Goal: Transaction & Acquisition: Purchase product/service

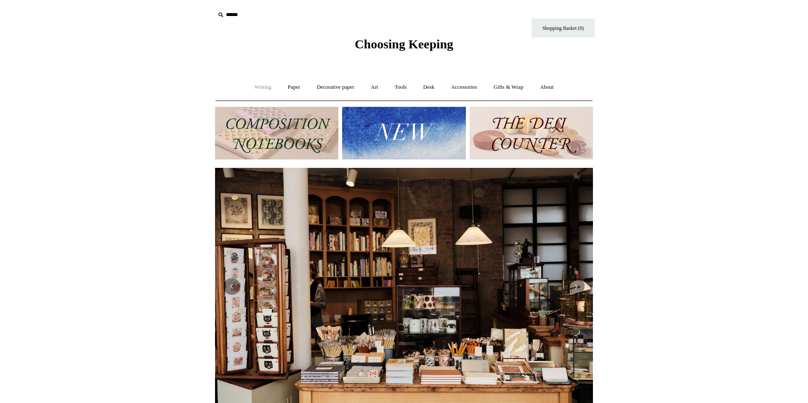
click at [258, 87] on link "Writing +" at bounding box center [263, 87] width 32 height 22
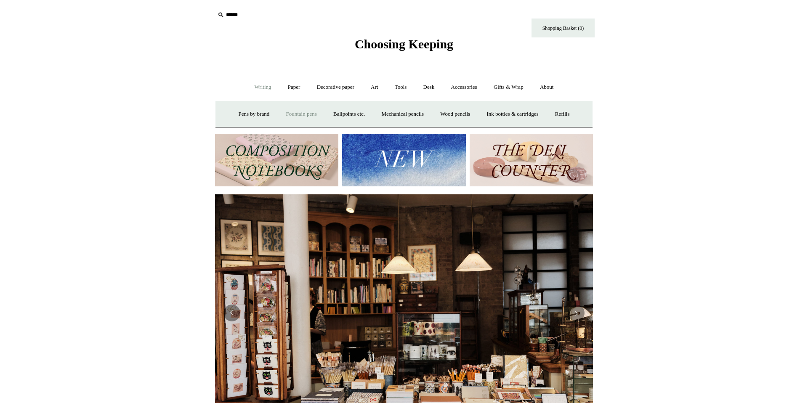
click at [304, 112] on link "Fountain pens +" at bounding box center [301, 114] width 46 height 22
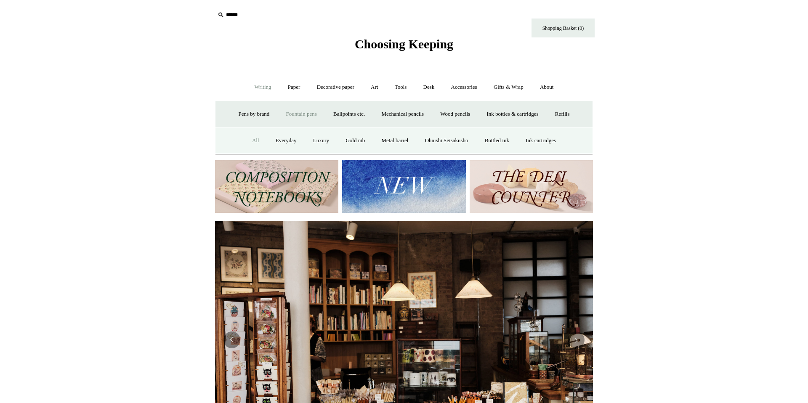
click at [248, 142] on link "All" at bounding box center [256, 141] width 22 height 22
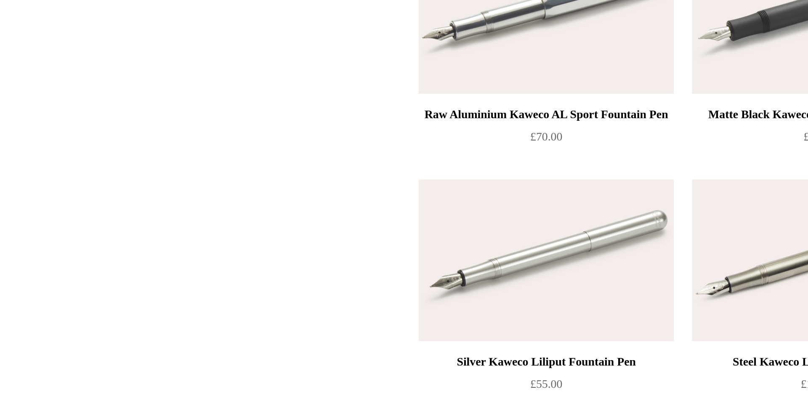
scroll to position [1404, 0]
